Goal: Transaction & Acquisition: Purchase product/service

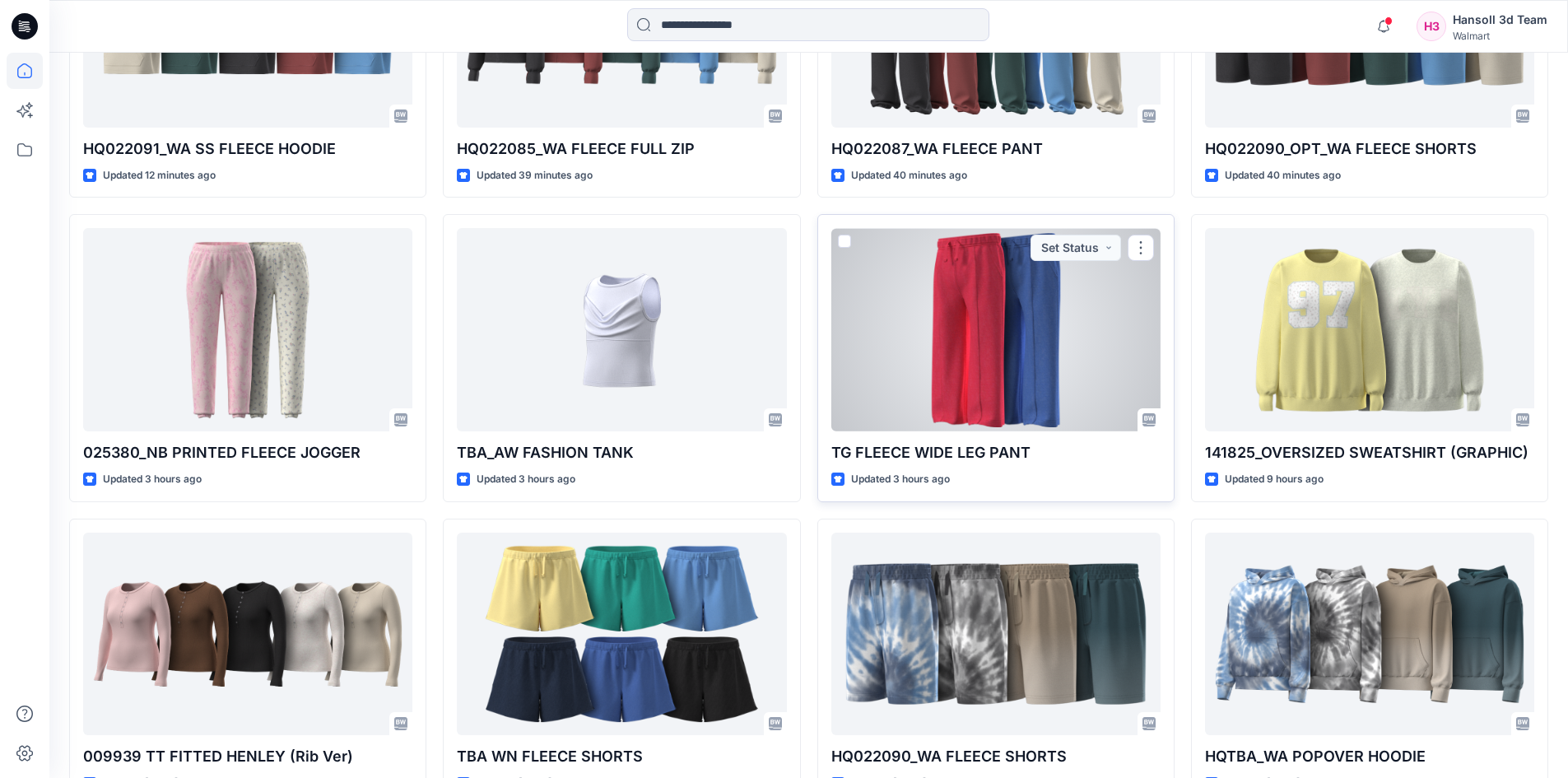
scroll to position [165, 0]
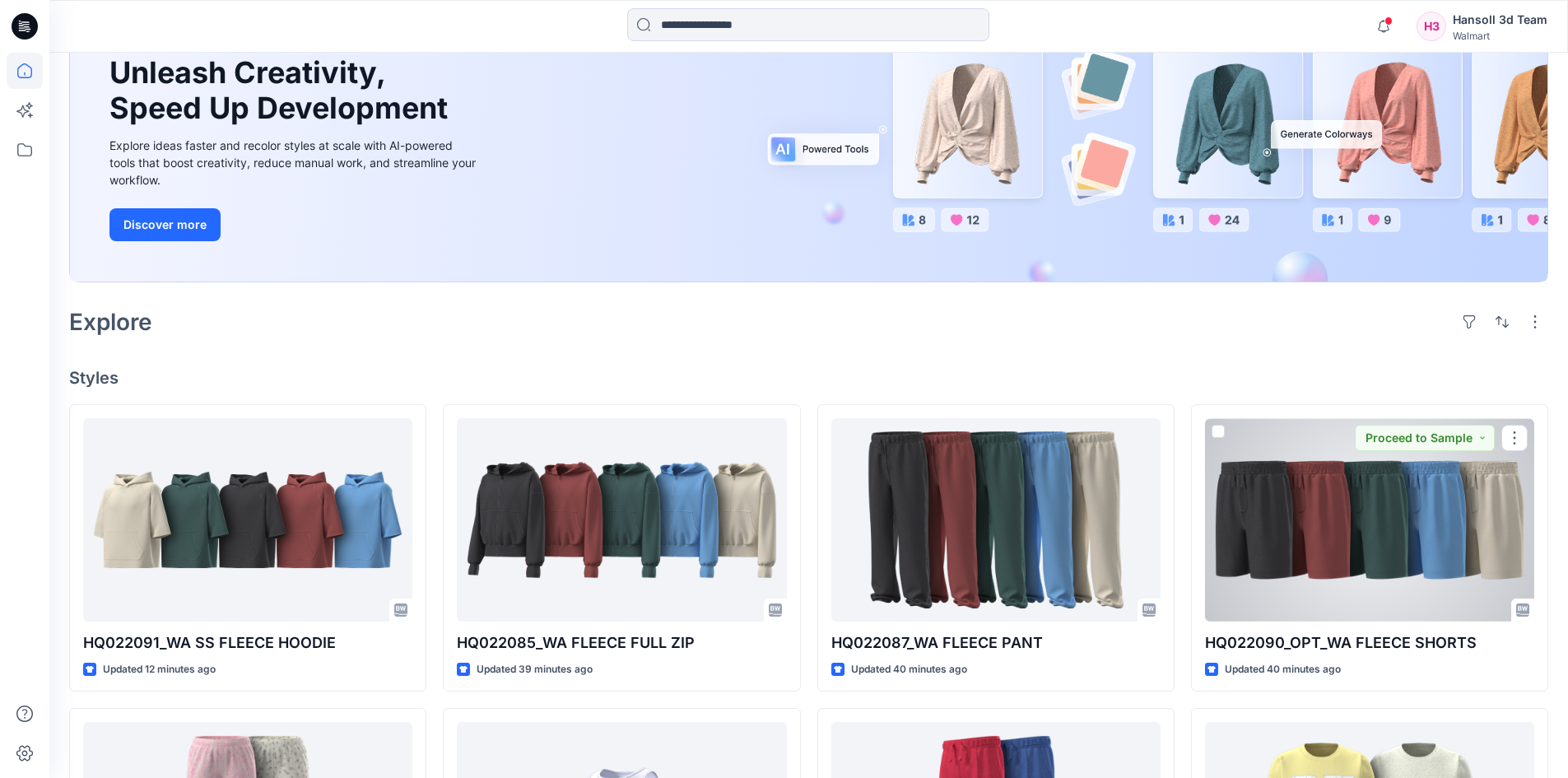
click at [1398, 566] on div at bounding box center [1370, 520] width 330 height 204
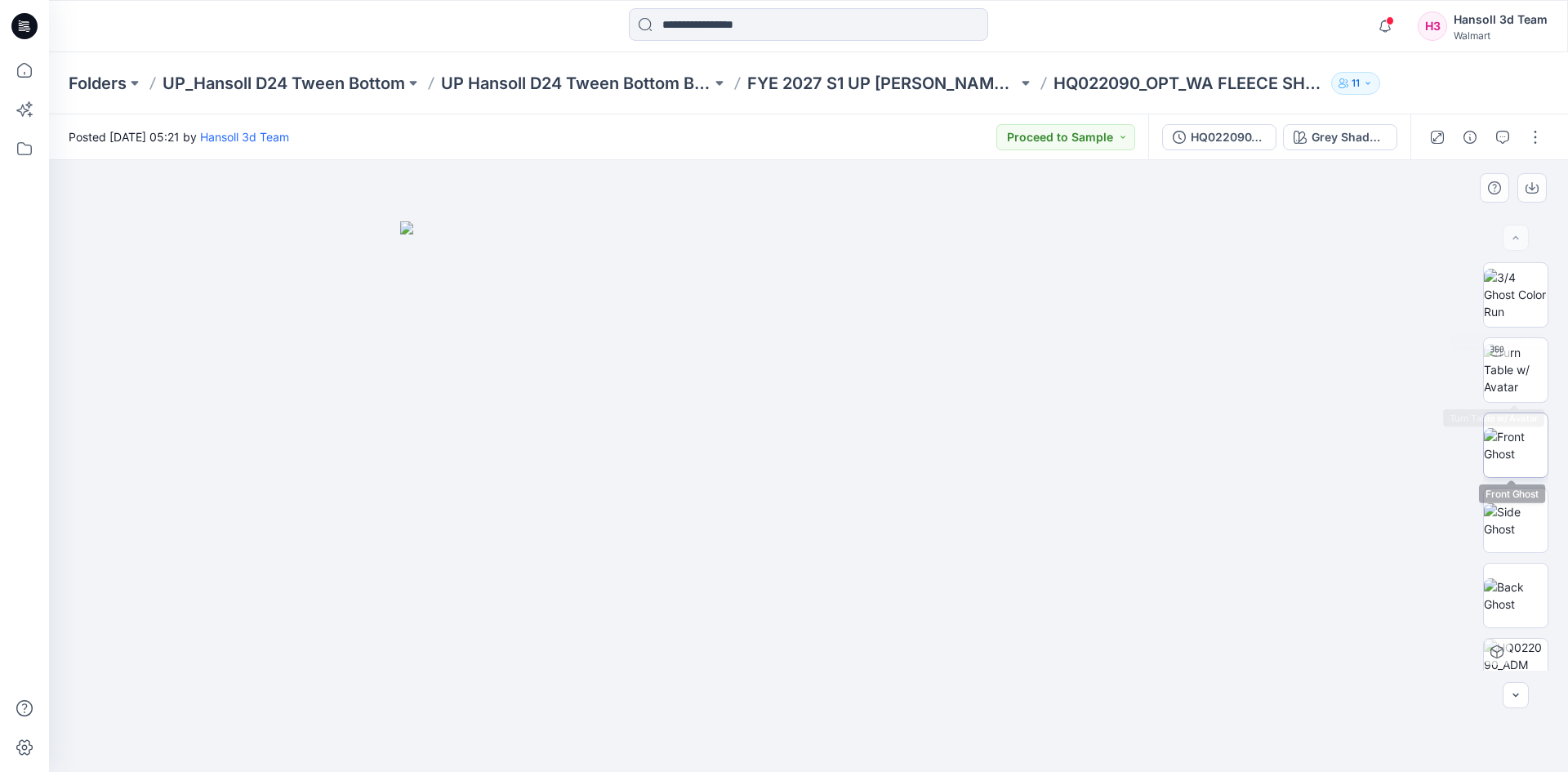
click at [1522, 463] on img at bounding box center [1516, 446] width 64 height 34
click at [1539, 191] on button "button" at bounding box center [1532, 188] width 29 height 29
click at [1162, 155] on div "HQ022090_ADM FC_REV2_WA FLEECE SHORTS Grey Shadow (Pigment Dyeing)" at bounding box center [1279, 137] width 262 height 46
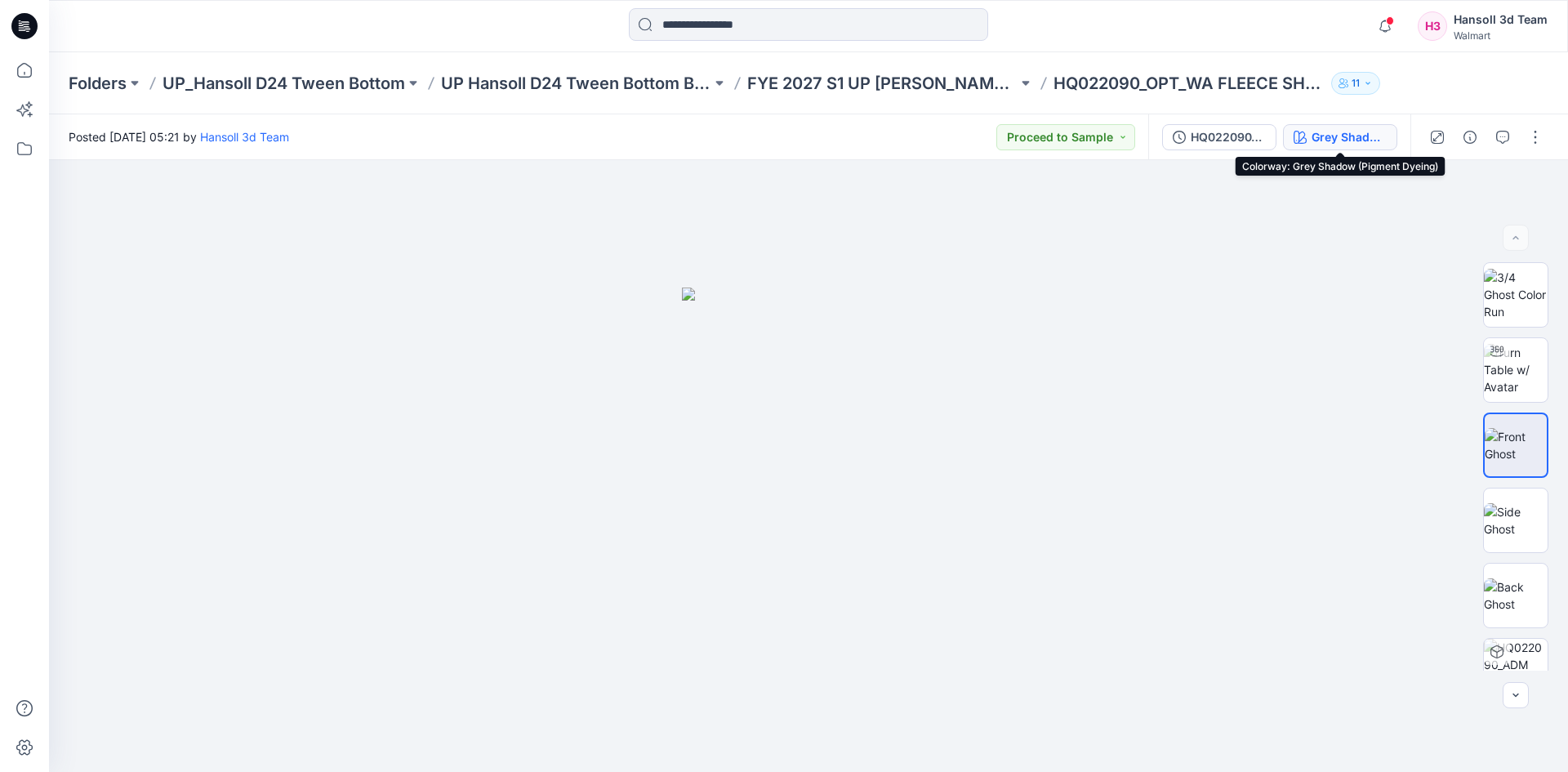
click at [1343, 132] on div "Grey Shadow (Pigment Dyeing)" at bounding box center [1350, 137] width 75 height 18
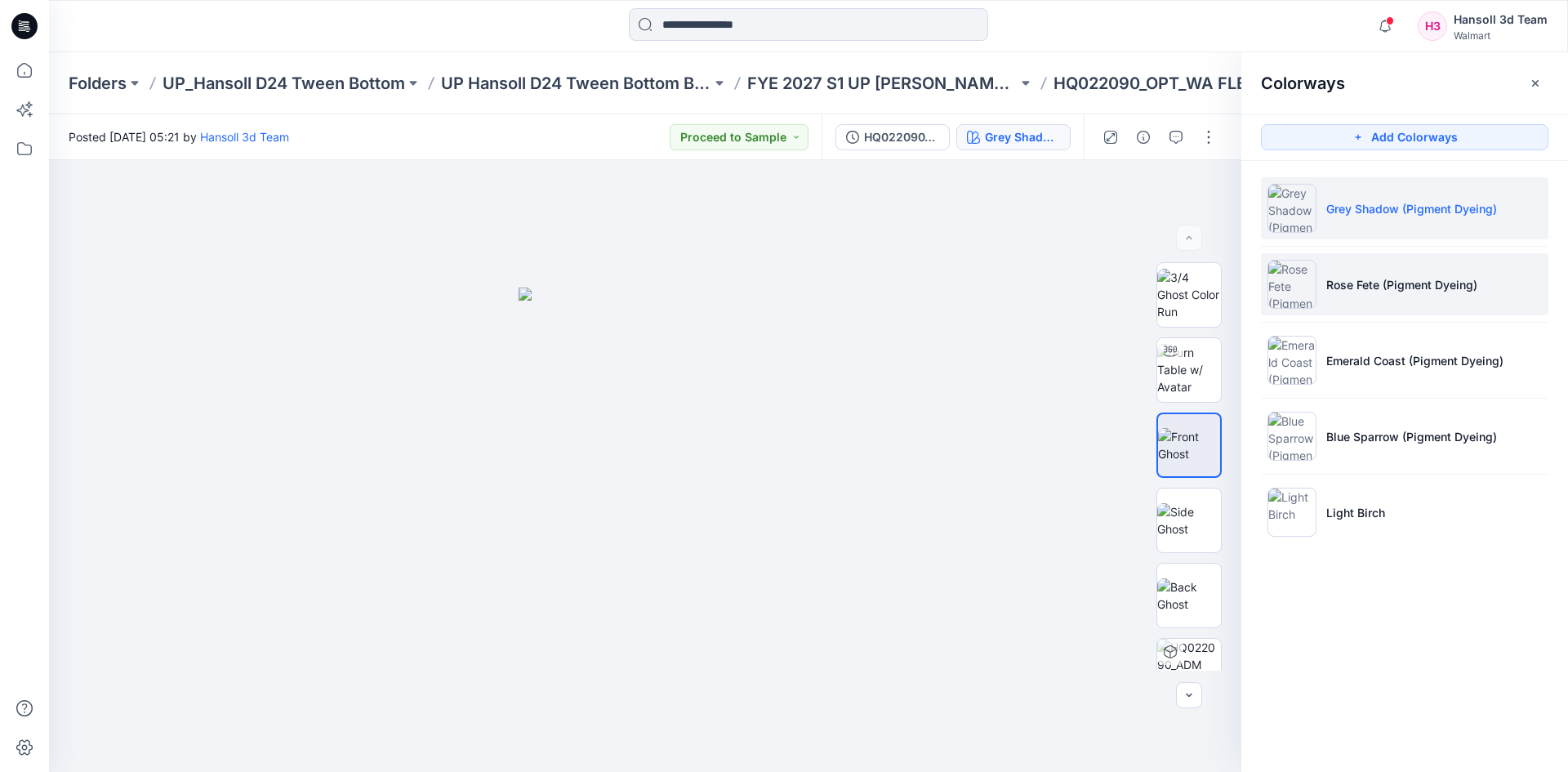
click at [1378, 307] on li "Rose Fete (Pigment Dyeing)" at bounding box center [1405, 285] width 288 height 62
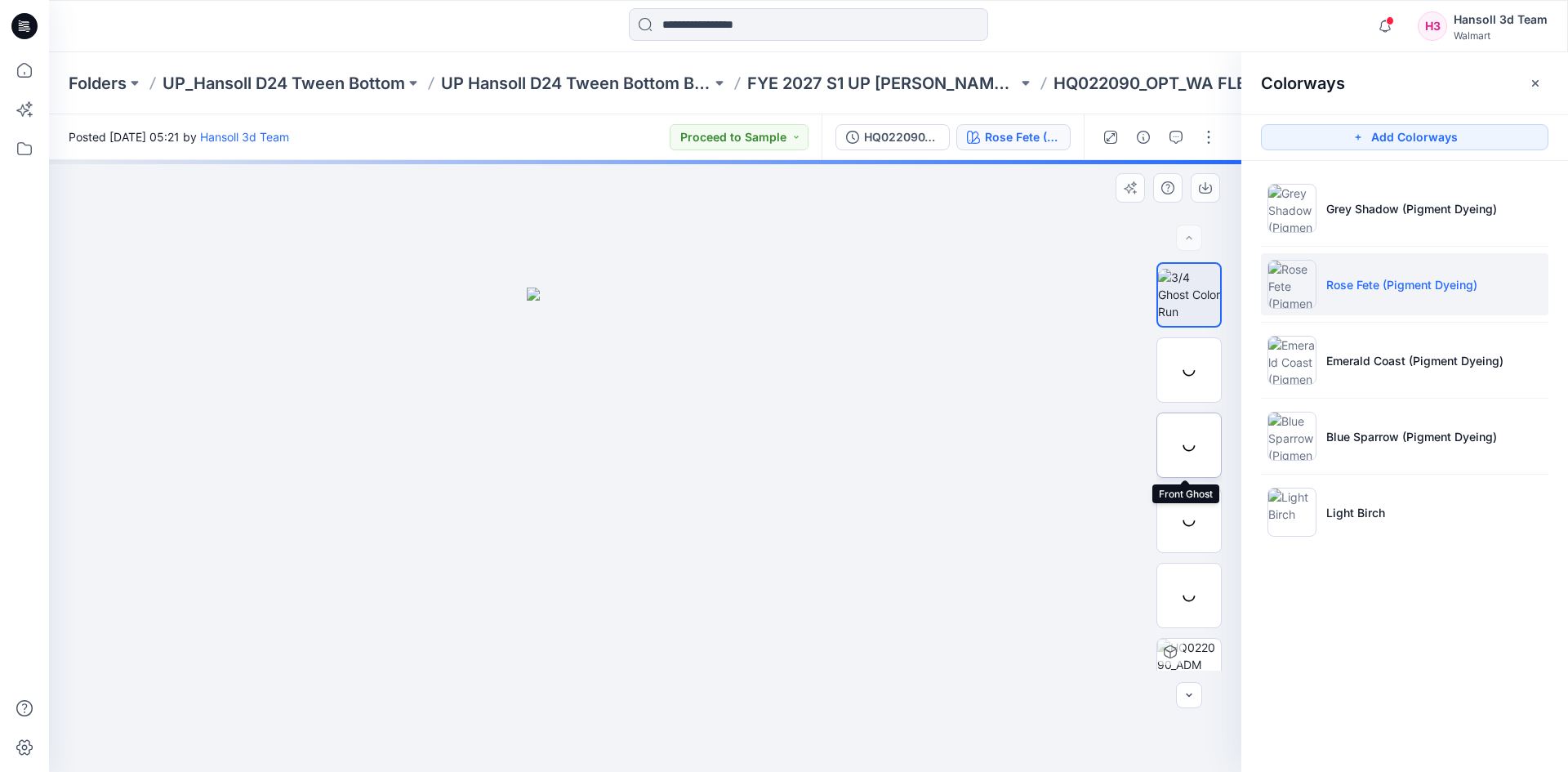
click at [1187, 433] on div at bounding box center [1189, 446] width 65 height 65
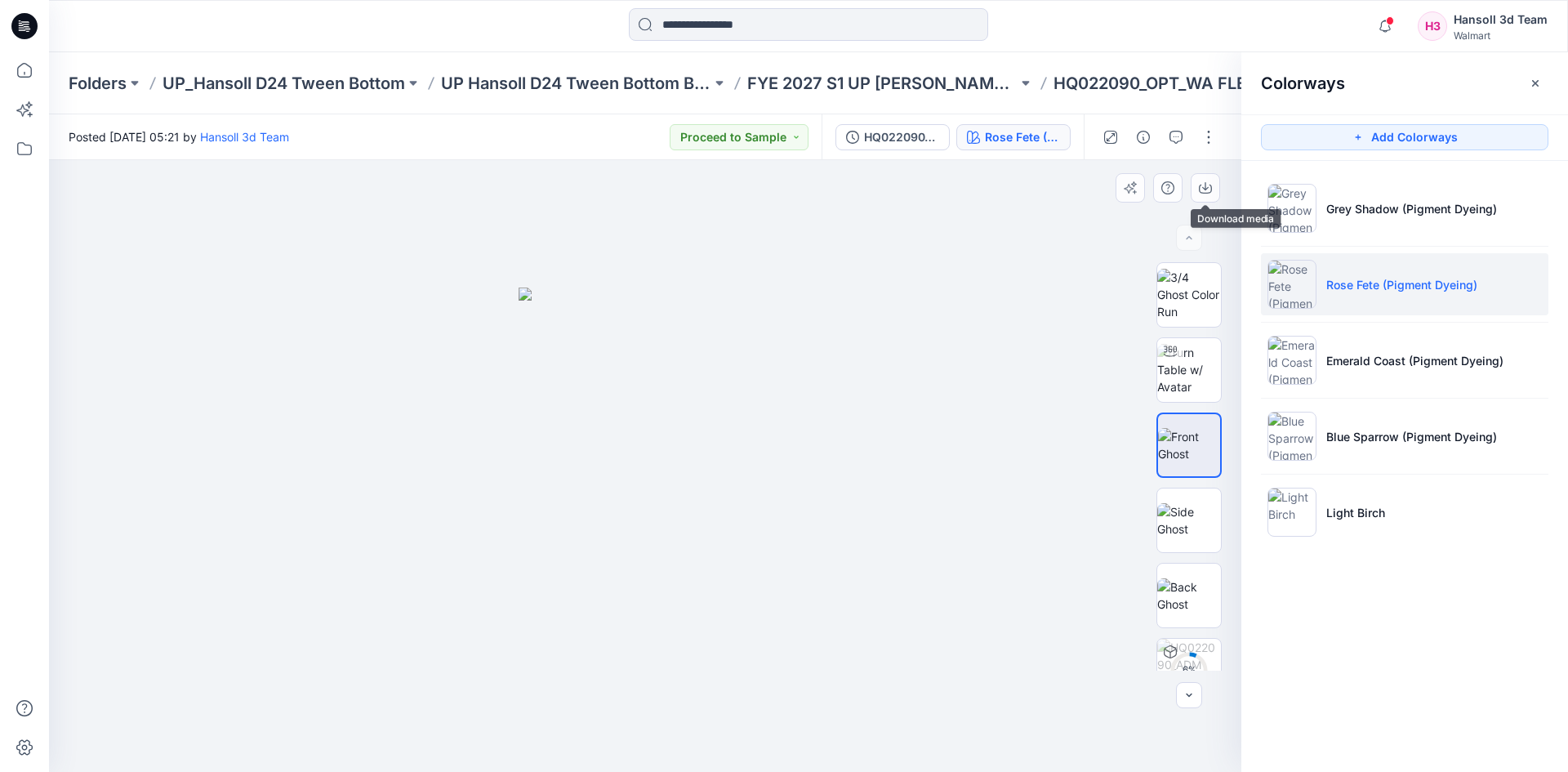
click at [1223, 186] on div at bounding box center [1172, 188] width 113 height 29
click at [1211, 186] on icon "button" at bounding box center [1206, 188] width 13 height 13
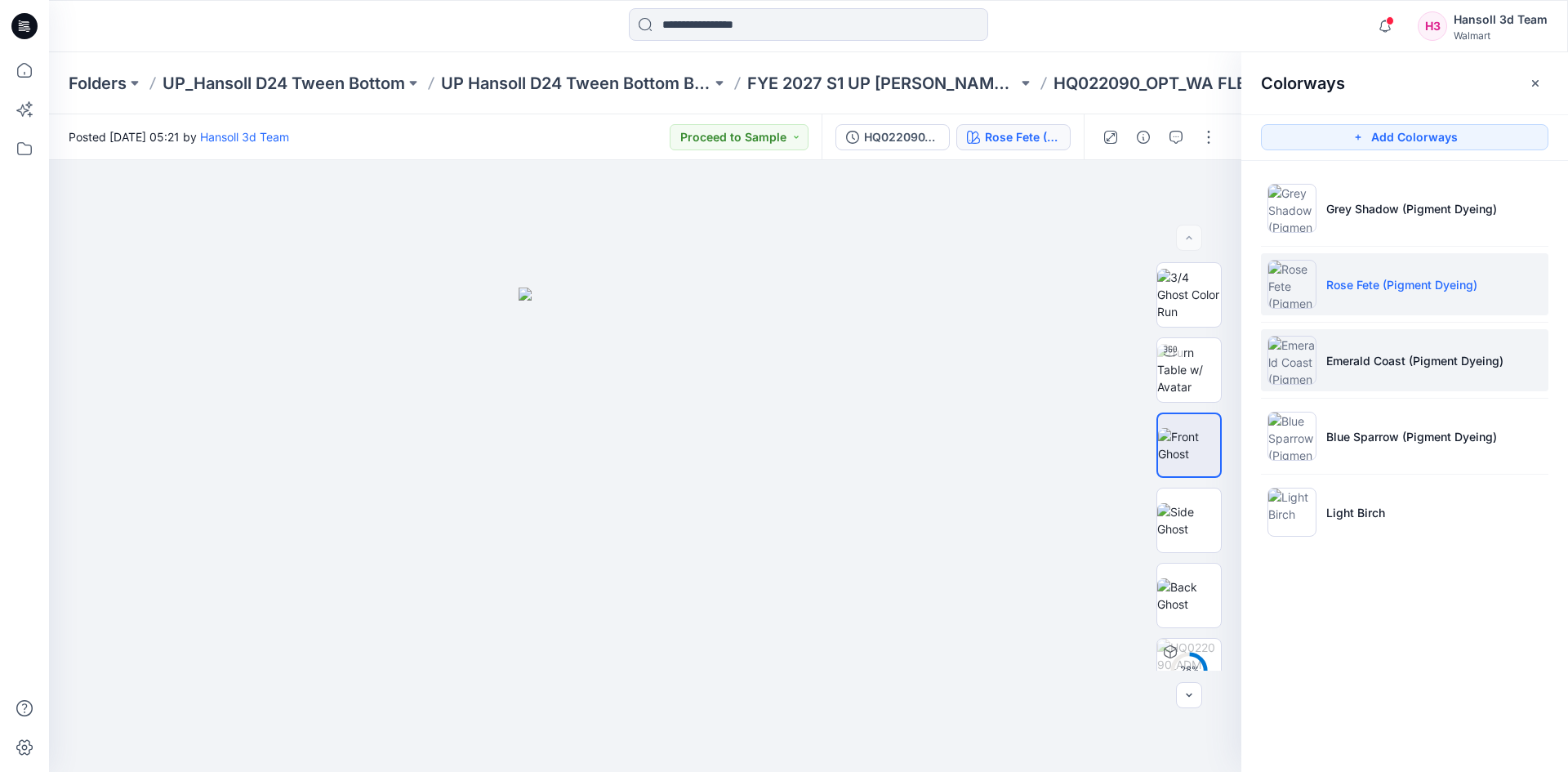
click at [1337, 366] on p "Emerald Coast (Pigment Dyeing)" at bounding box center [1415, 361] width 177 height 17
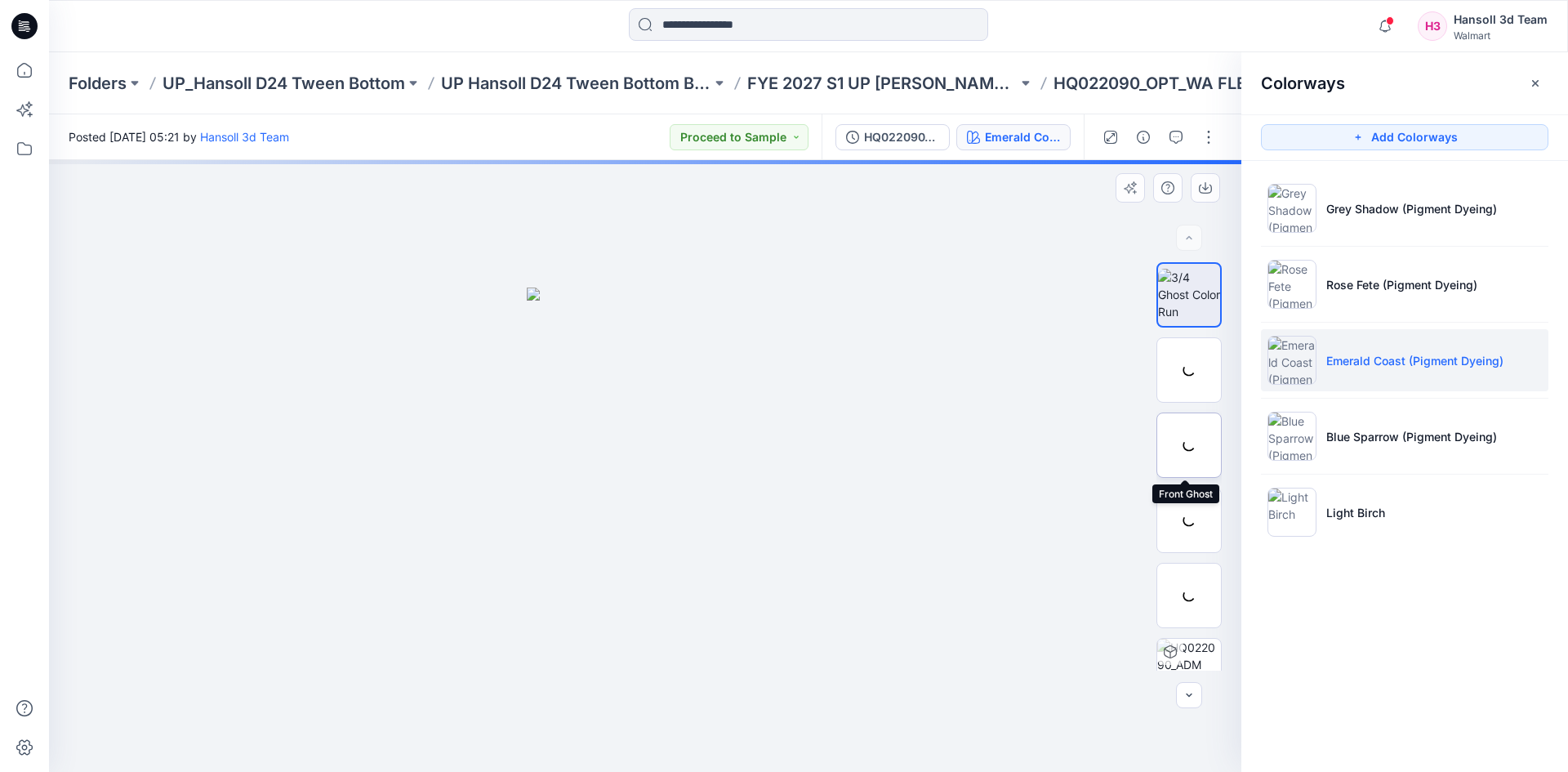
click at [1185, 437] on div at bounding box center [1189, 446] width 65 height 65
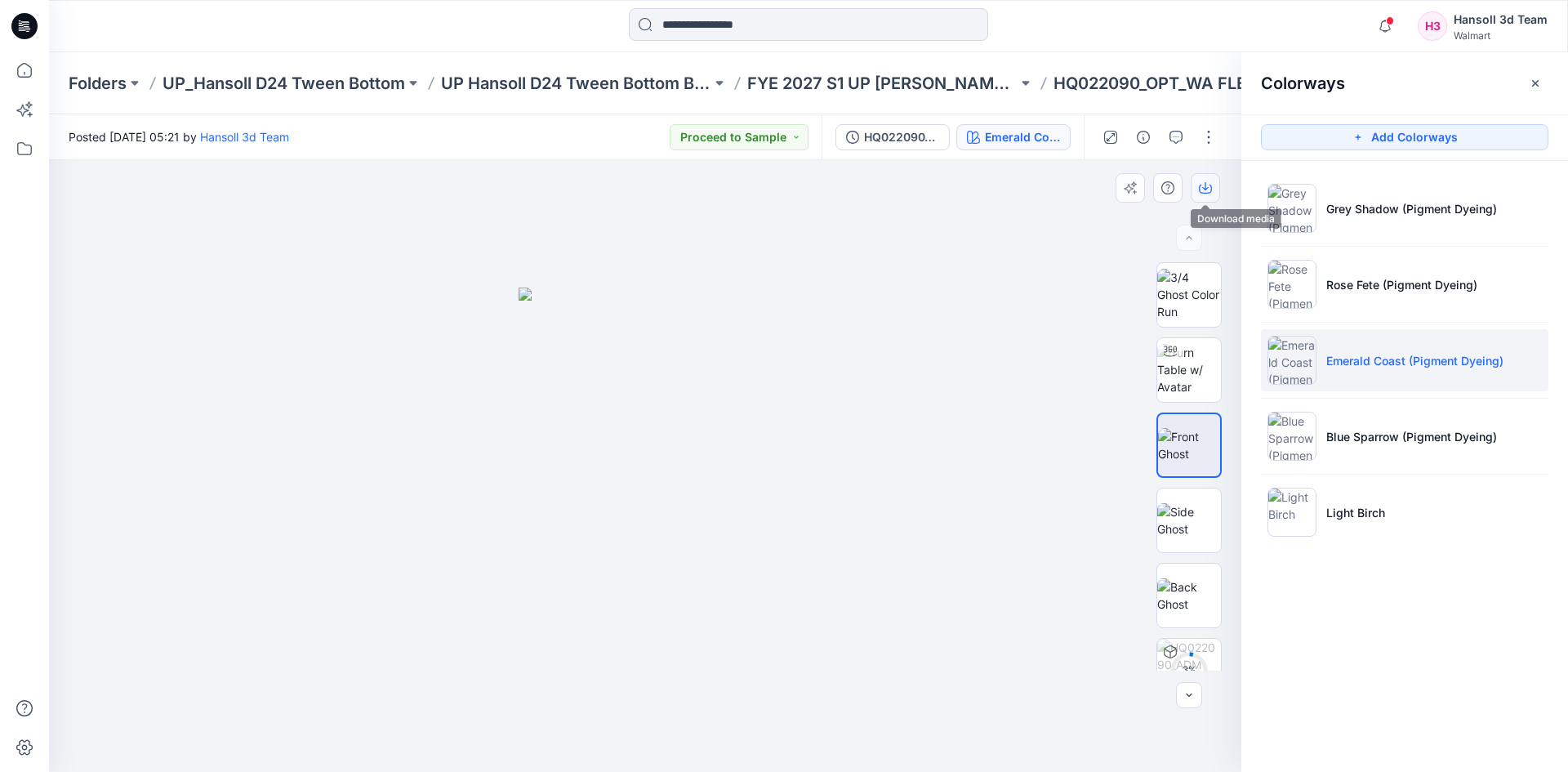
click at [1205, 195] on button "button" at bounding box center [1206, 188] width 29 height 29
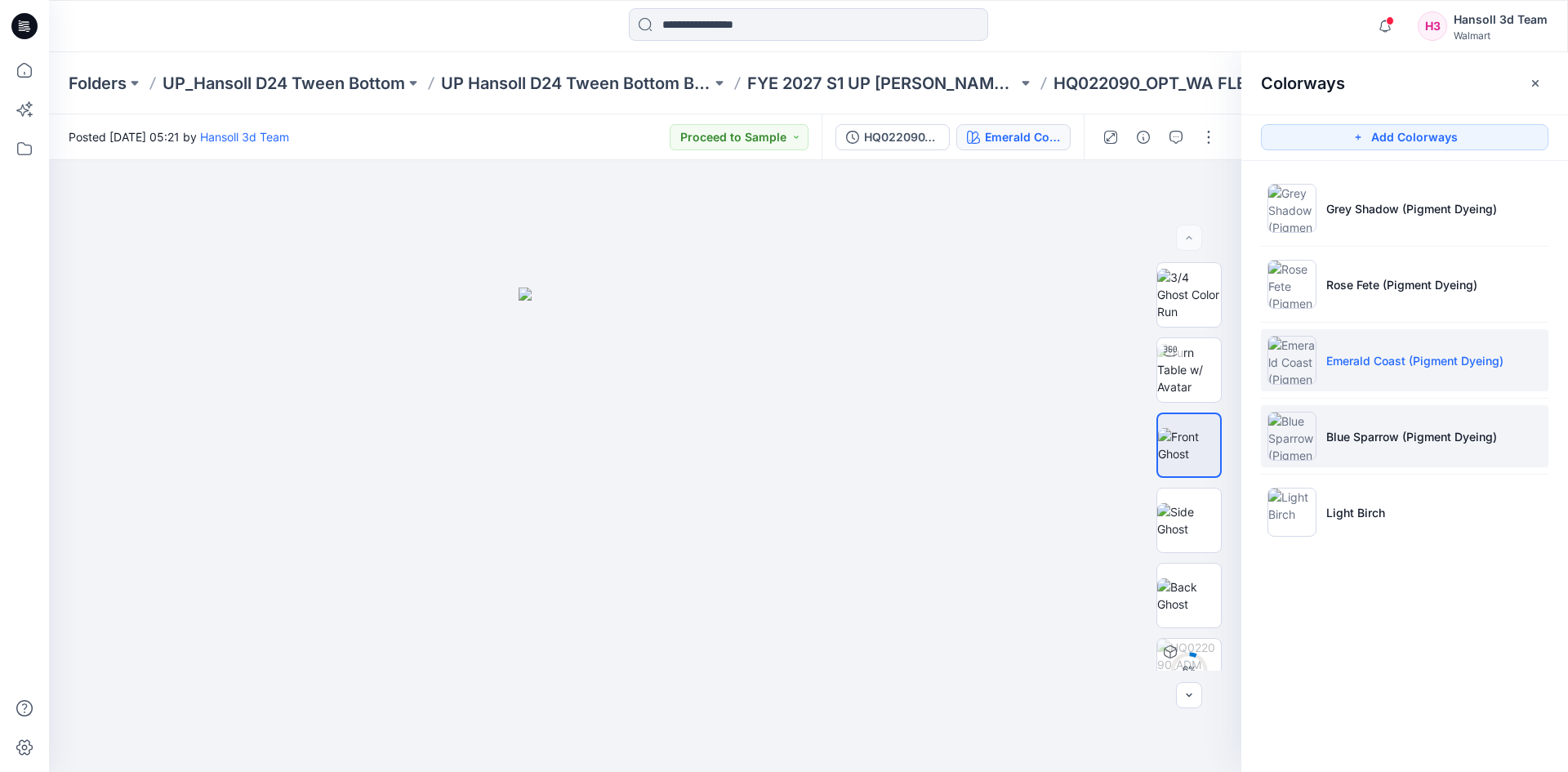
click at [1358, 445] on p "Blue Sparrow (Pigment Dyeing)" at bounding box center [1412, 437] width 171 height 17
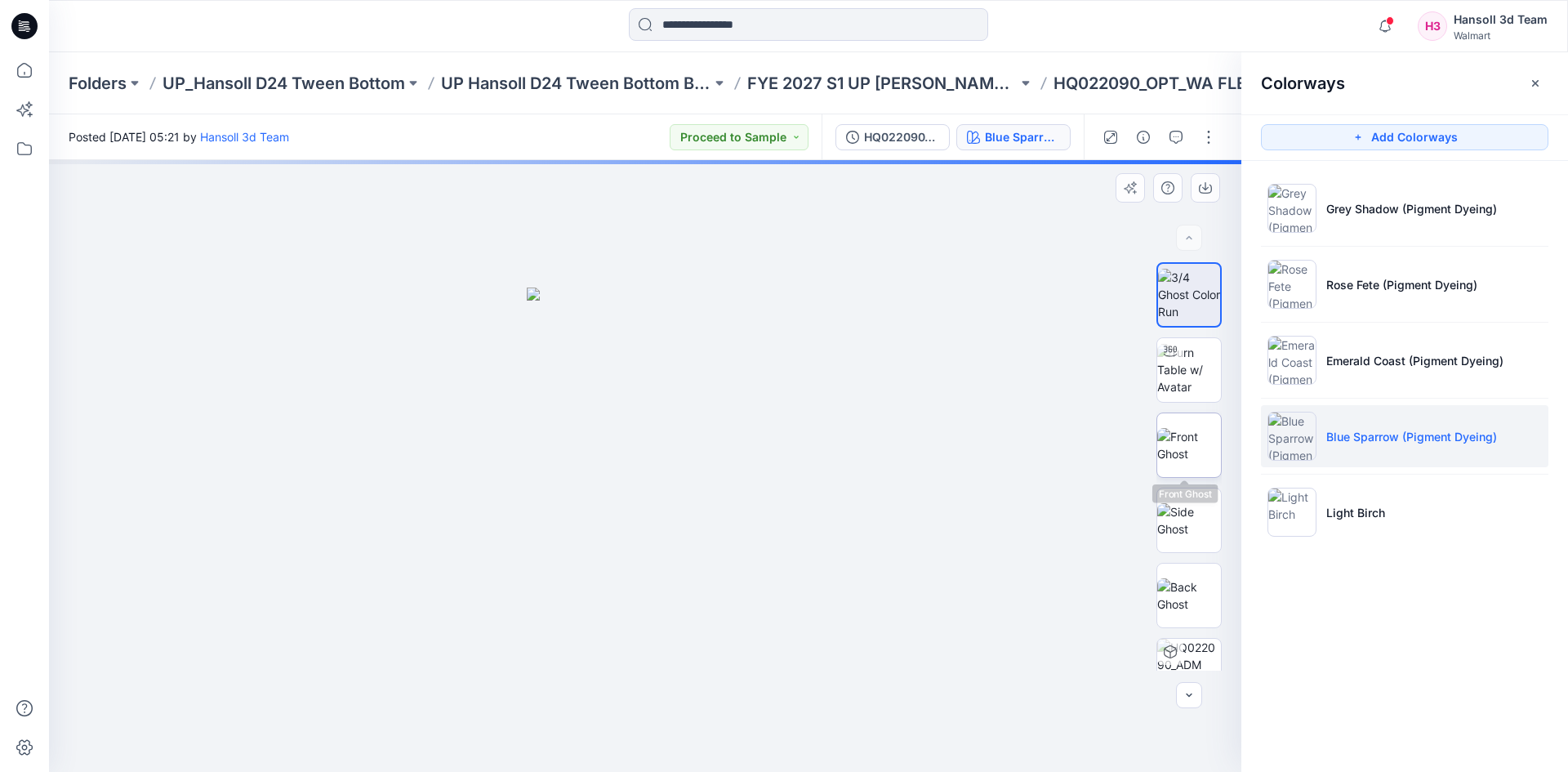
click at [1186, 450] on img at bounding box center [1189, 446] width 64 height 34
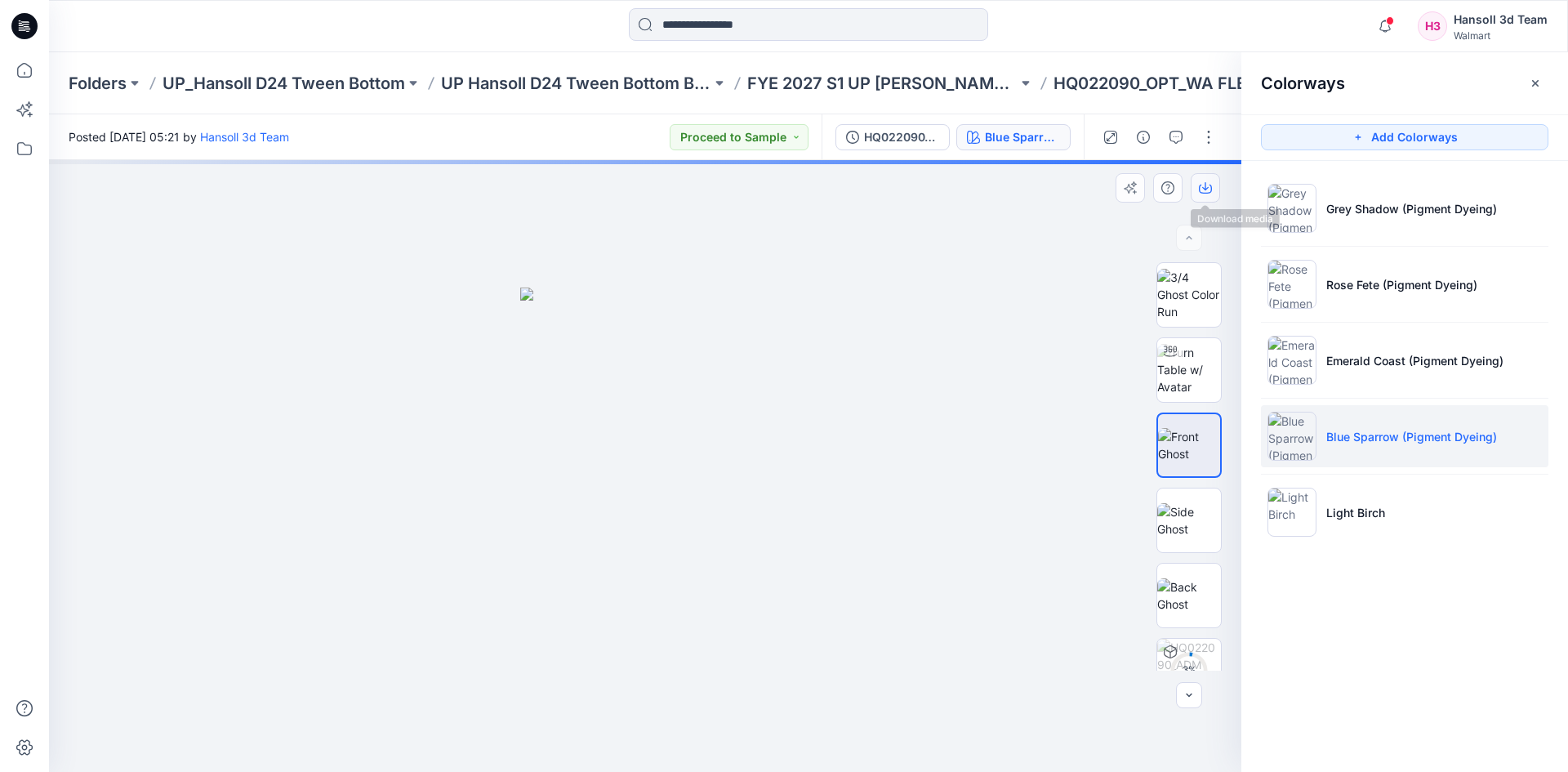
click at [1207, 182] on icon "button" at bounding box center [1206, 188] width 13 height 13
